Goal: Task Accomplishment & Management: Manage account settings

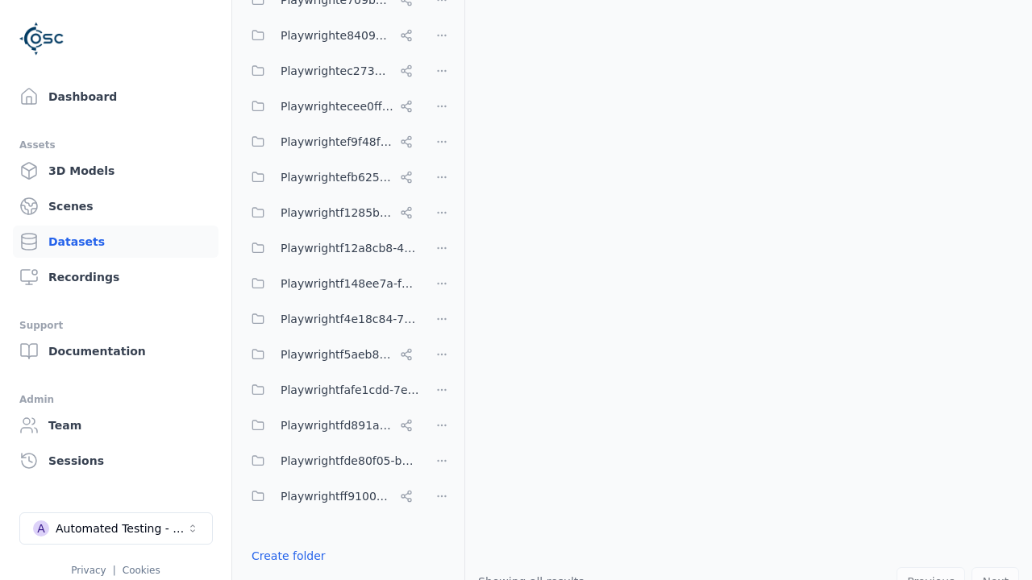
click at [285, 571] on button "Done editing" at bounding box center [288, 585] width 92 height 29
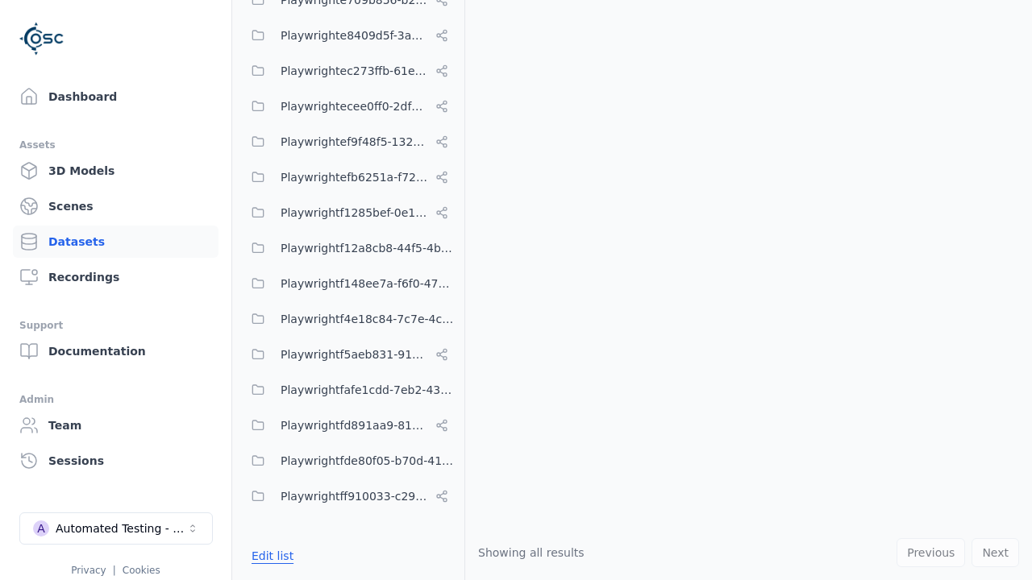
scroll to position [7165, 0]
click at [115, 242] on link "Datasets" at bounding box center [116, 242] width 206 height 32
click at [270, 556] on button "Edit list" at bounding box center [272, 556] width 61 height 29
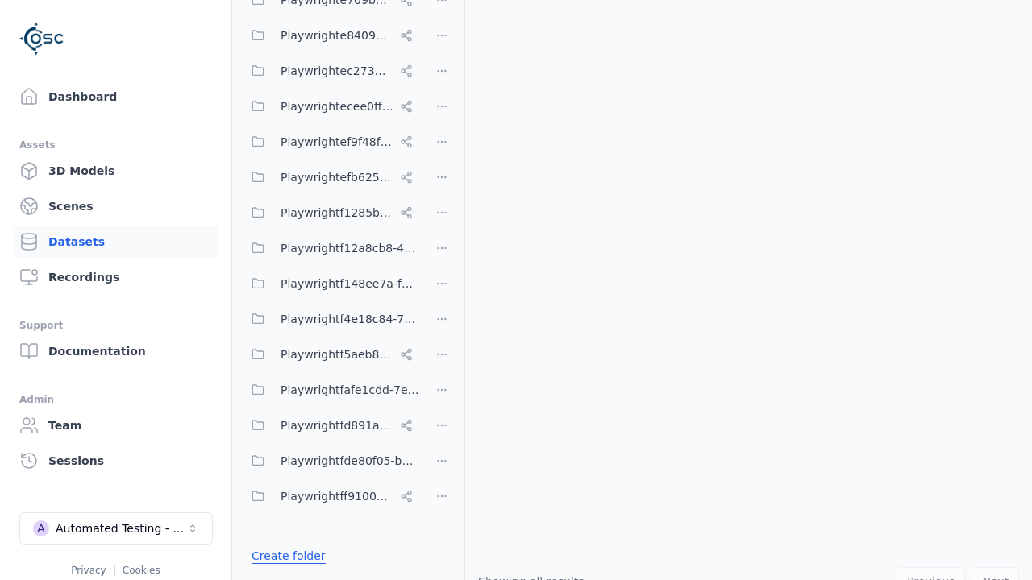
click at [285, 556] on link "Create folder" at bounding box center [288, 556] width 74 height 16
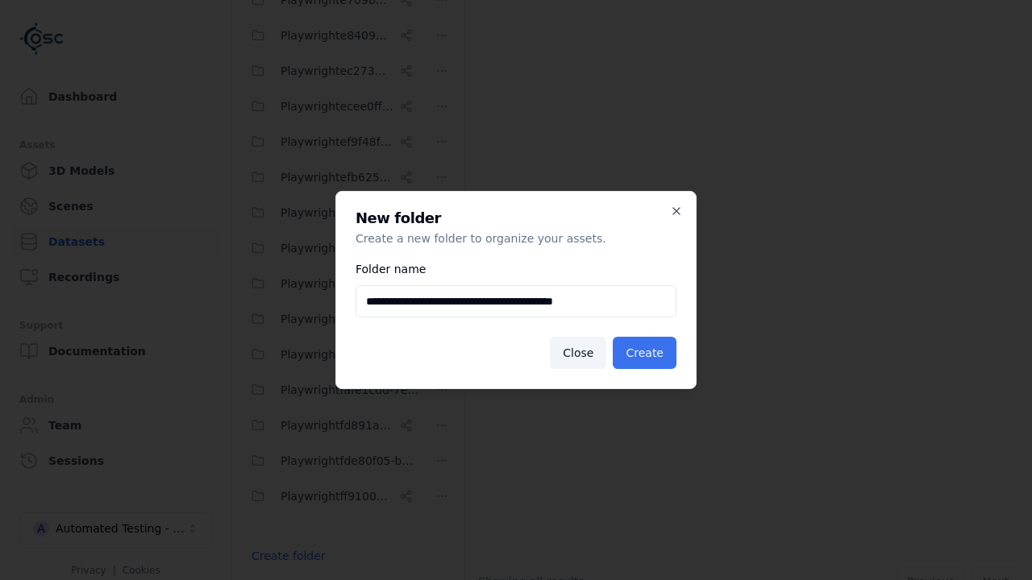
type input "**********"
click at [646, 353] on button "Create" at bounding box center [645, 353] width 64 height 32
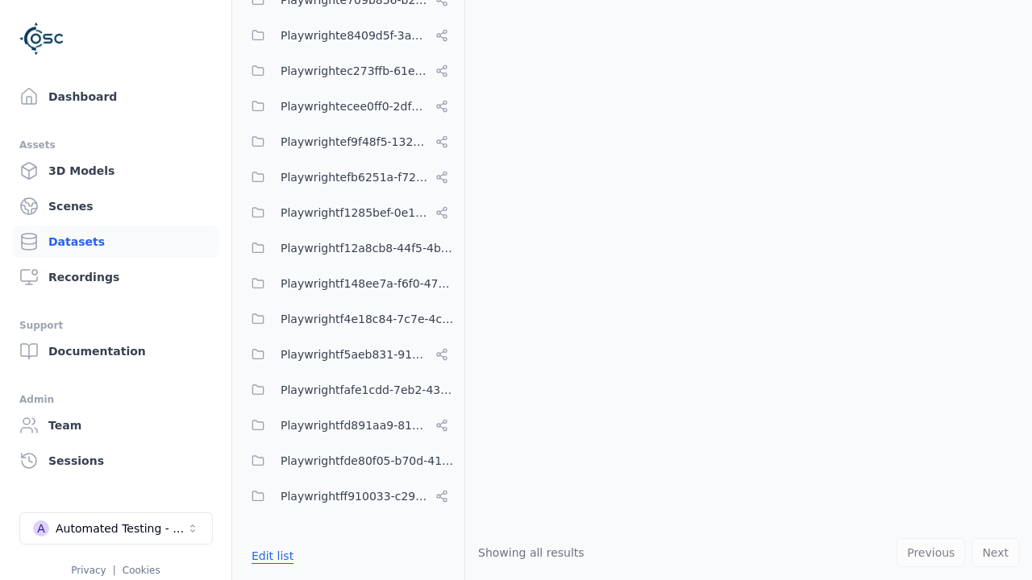
click at [270, 556] on button "Edit list" at bounding box center [272, 556] width 61 height 29
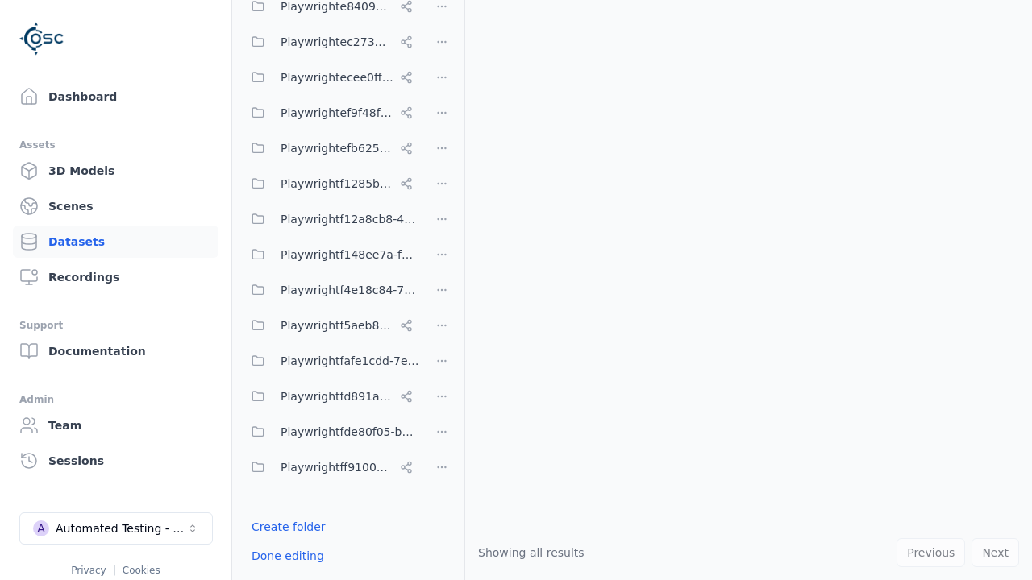
click at [442, 290] on html "Support Dashboard Assets 3D Models Scenes Datasets Recordings Support Documenta…" at bounding box center [516, 290] width 1032 height 580
click at [516, 290] on html "Support Dashboard Assets 3D Models Scenes Datasets Recordings Support Documenta…" at bounding box center [516, 290] width 1032 height 580
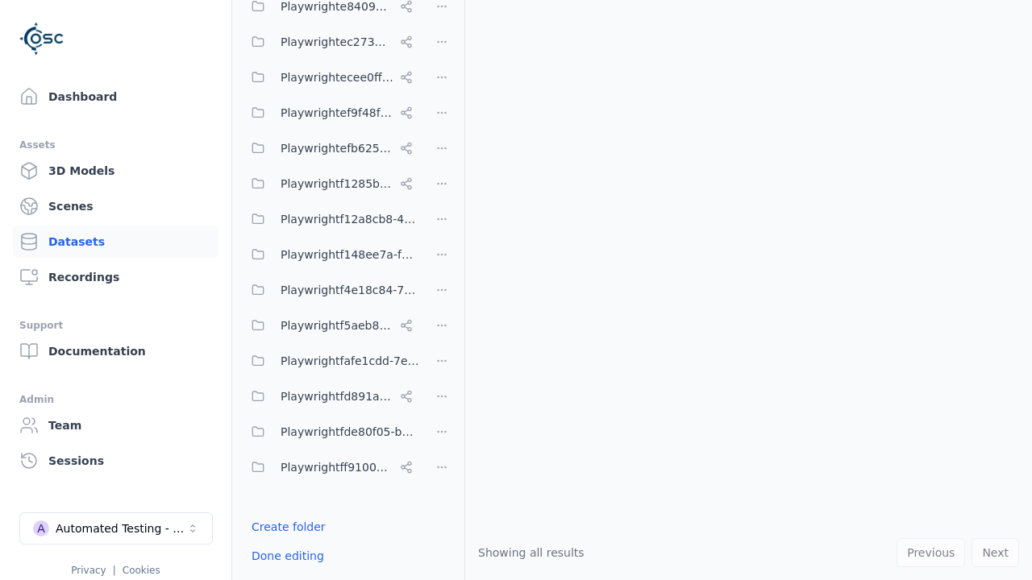
click at [442, 290] on html "Support Dashboard Assets 3D Models Scenes Datasets Recordings Support Documenta…" at bounding box center [516, 290] width 1032 height 580
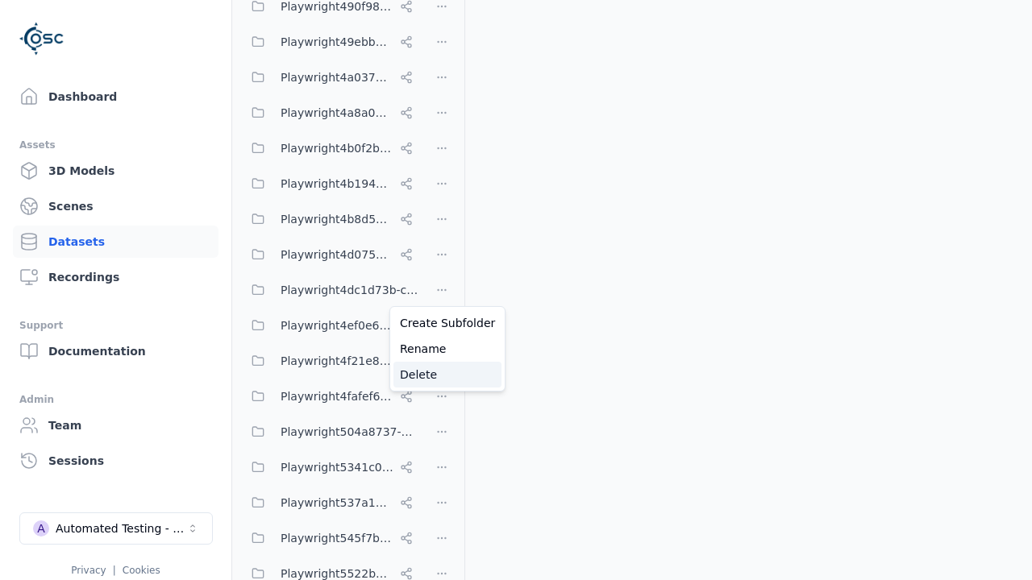
click at [441, 375] on div "Delete" at bounding box center [447, 375] width 108 height 26
